Goal: Information Seeking & Learning: Learn about a topic

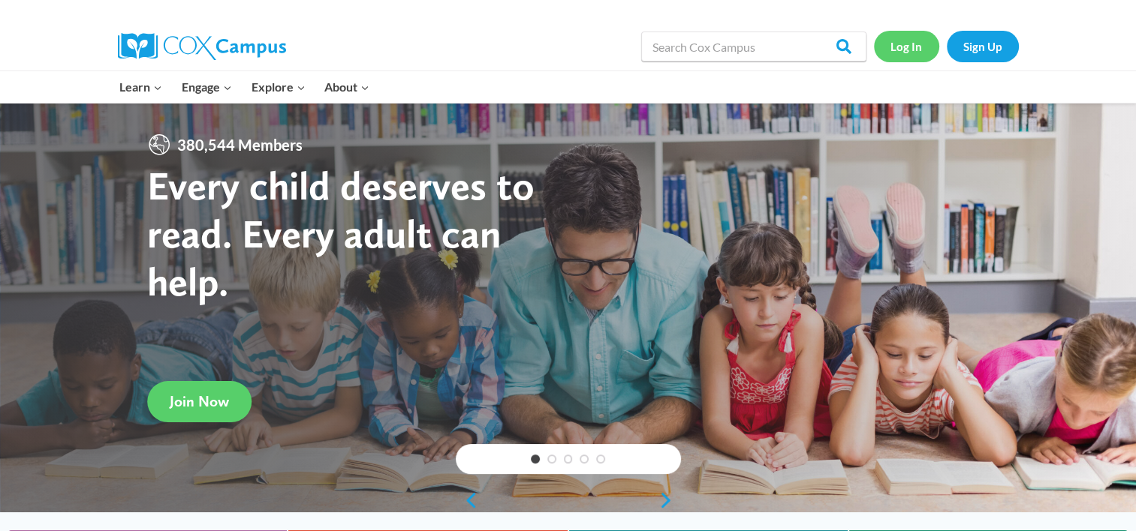
click at [927, 48] on link "Log In" at bounding box center [906, 46] width 65 height 31
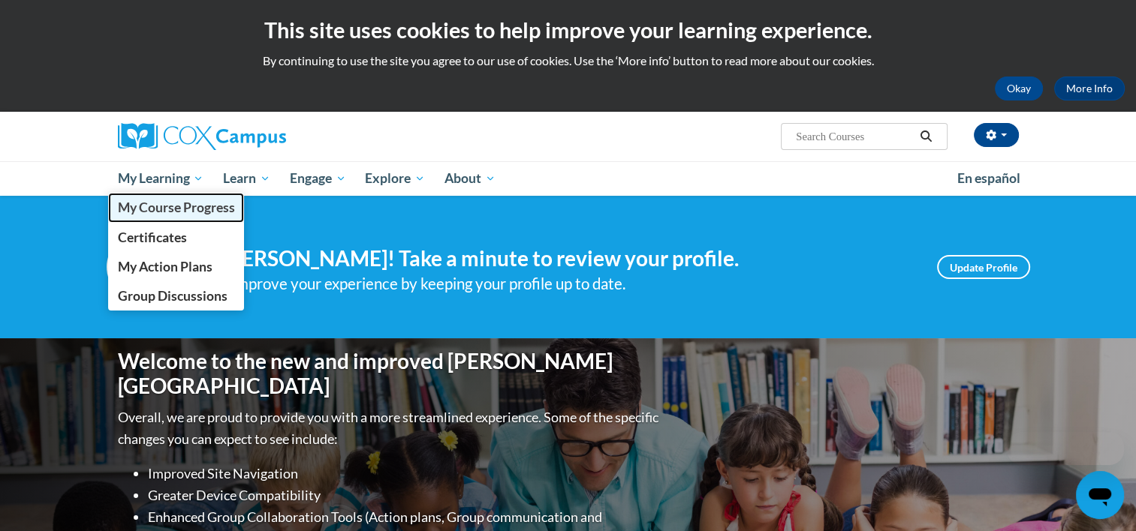
click at [167, 210] on span "My Course Progress" at bounding box center [175, 208] width 117 height 16
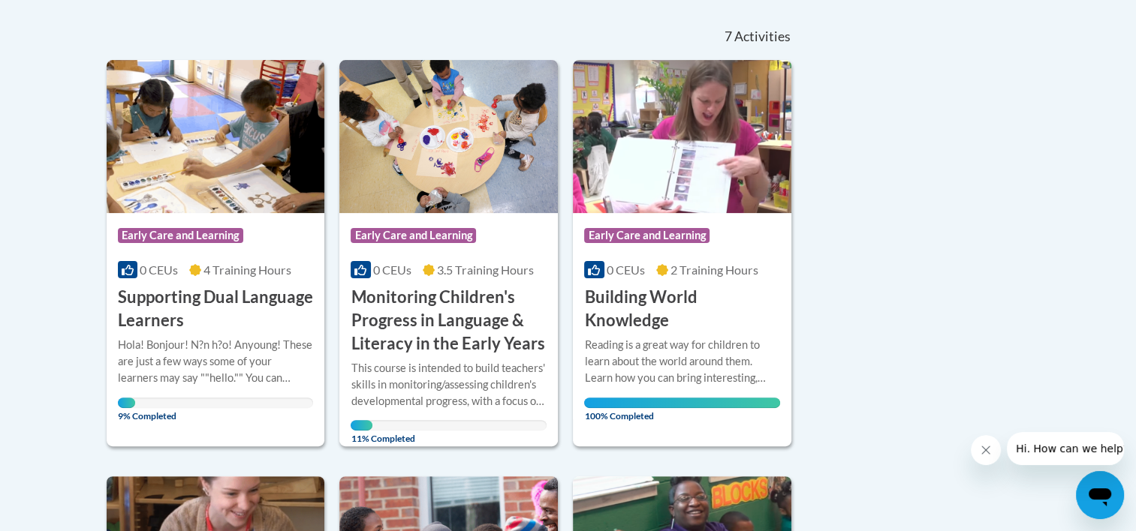
scroll to position [323, 0]
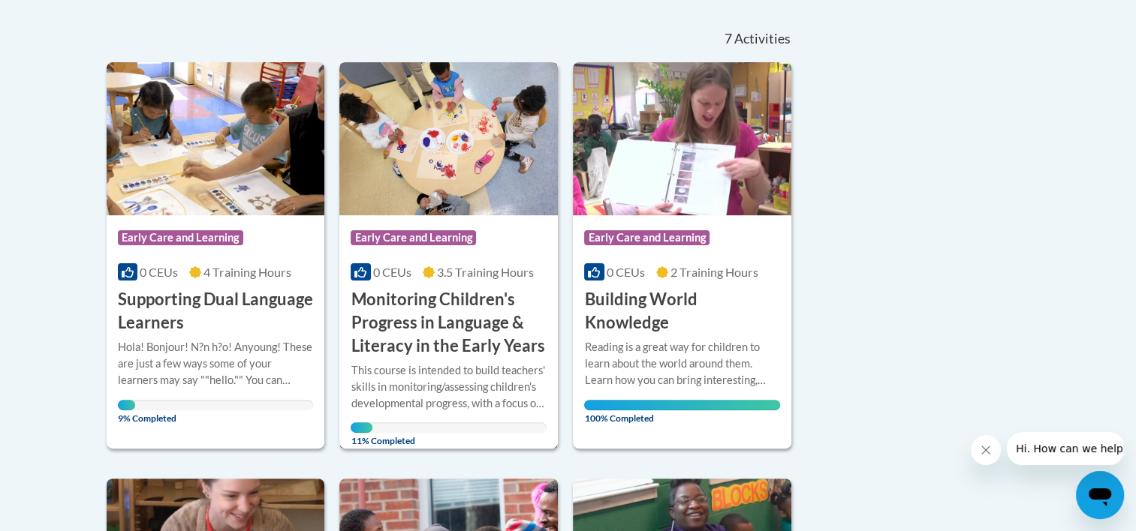
click at [414, 321] on h3 "Monitoring Children's Progress in Language & Literacy in the Early Years" at bounding box center [449, 322] width 196 height 69
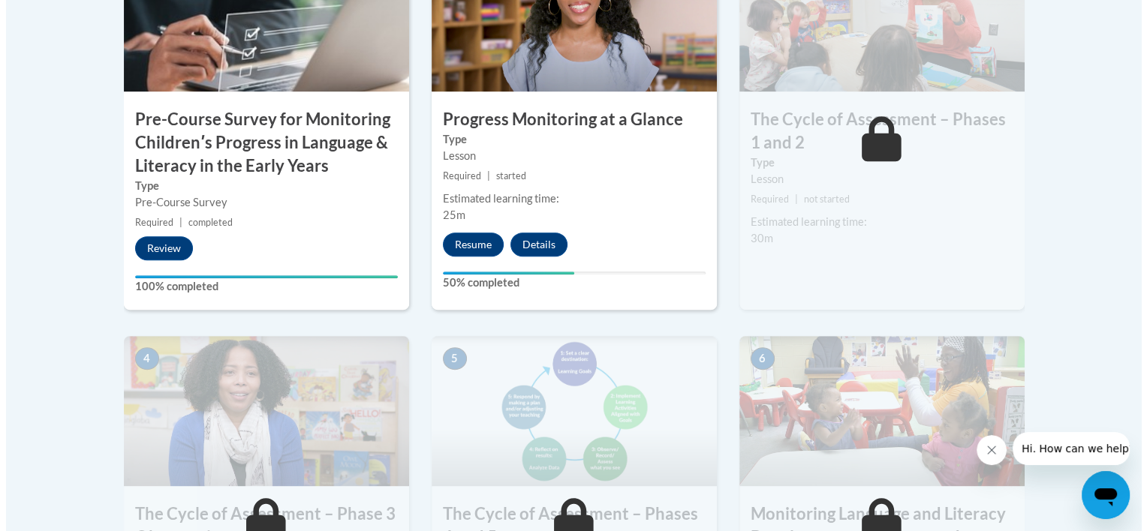
scroll to position [646, 0]
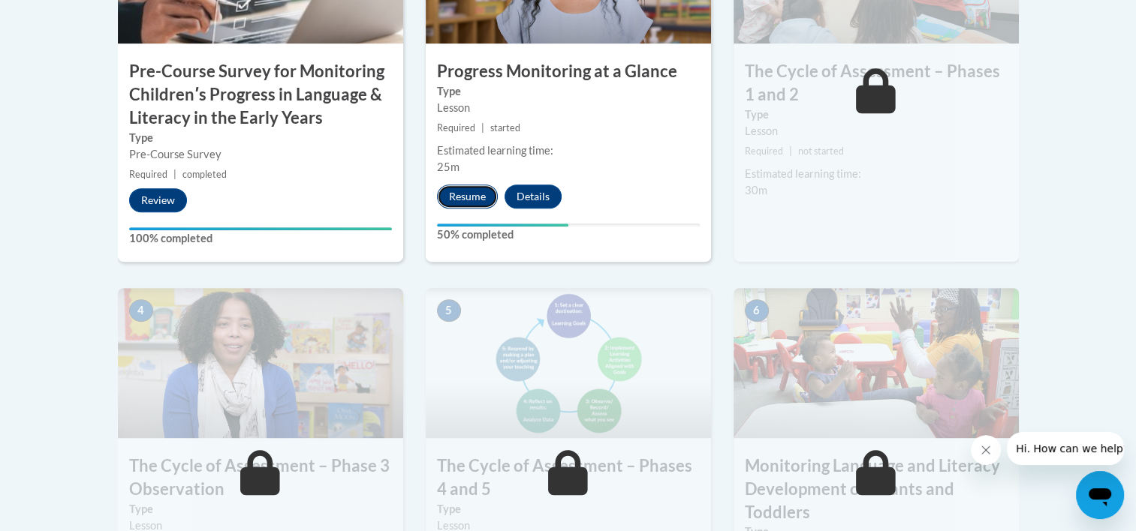
click at [458, 190] on button "Resume" at bounding box center [467, 197] width 61 height 24
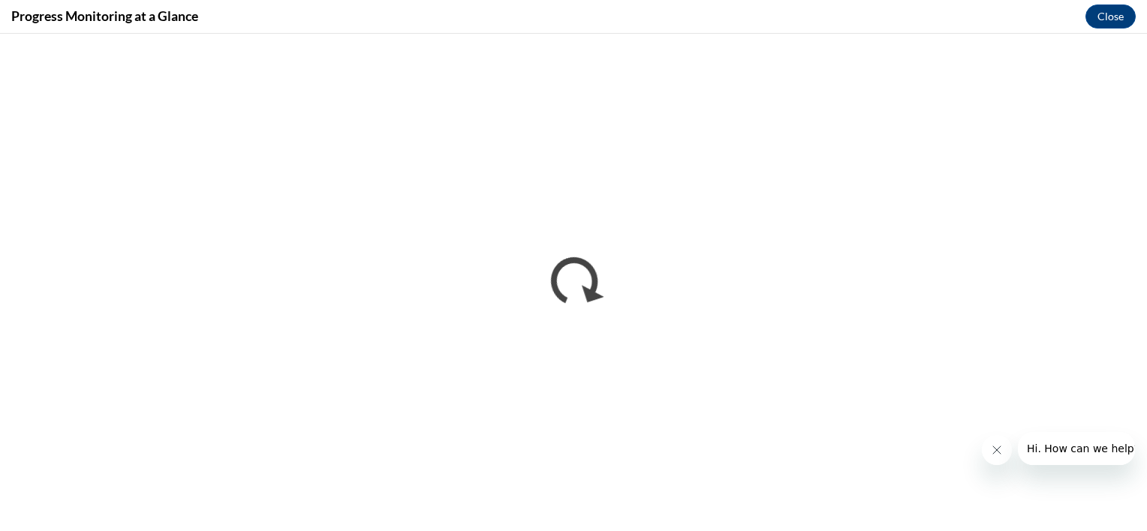
scroll to position [0, 0]
